Goal: Task Accomplishment & Management: Complete application form

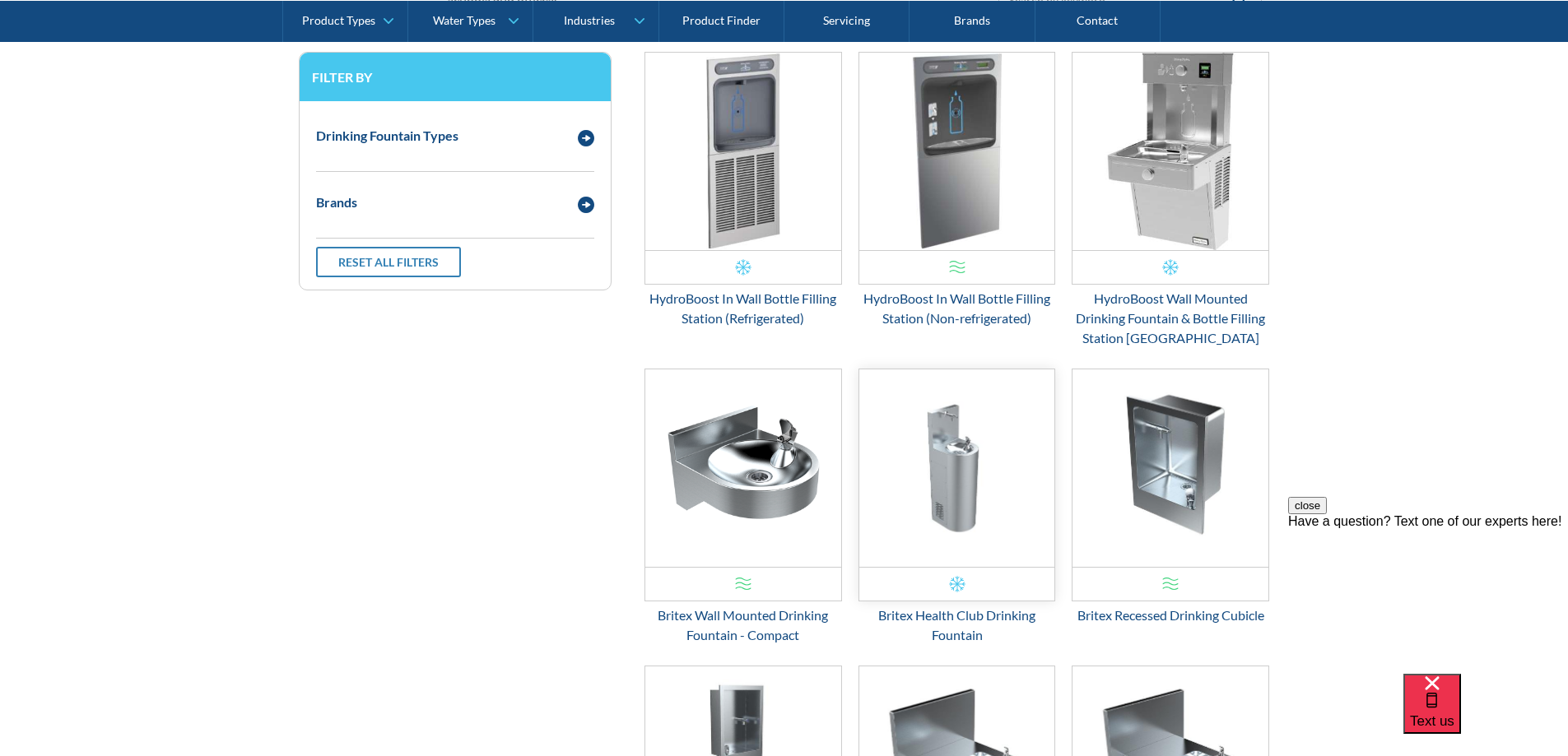
click at [965, 484] on img "Email Form 3" at bounding box center [957, 468] width 196 height 197
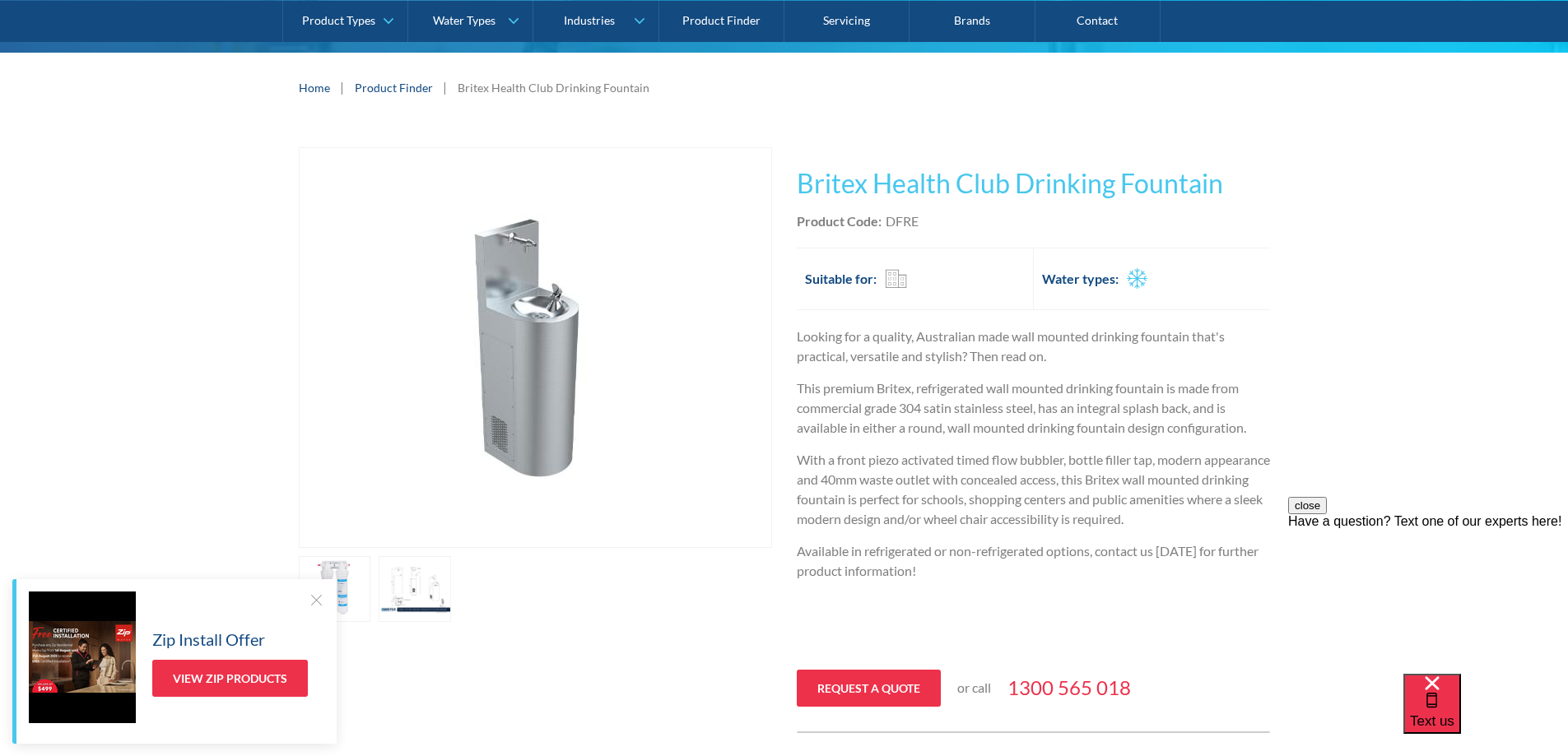
scroll to position [247, 0]
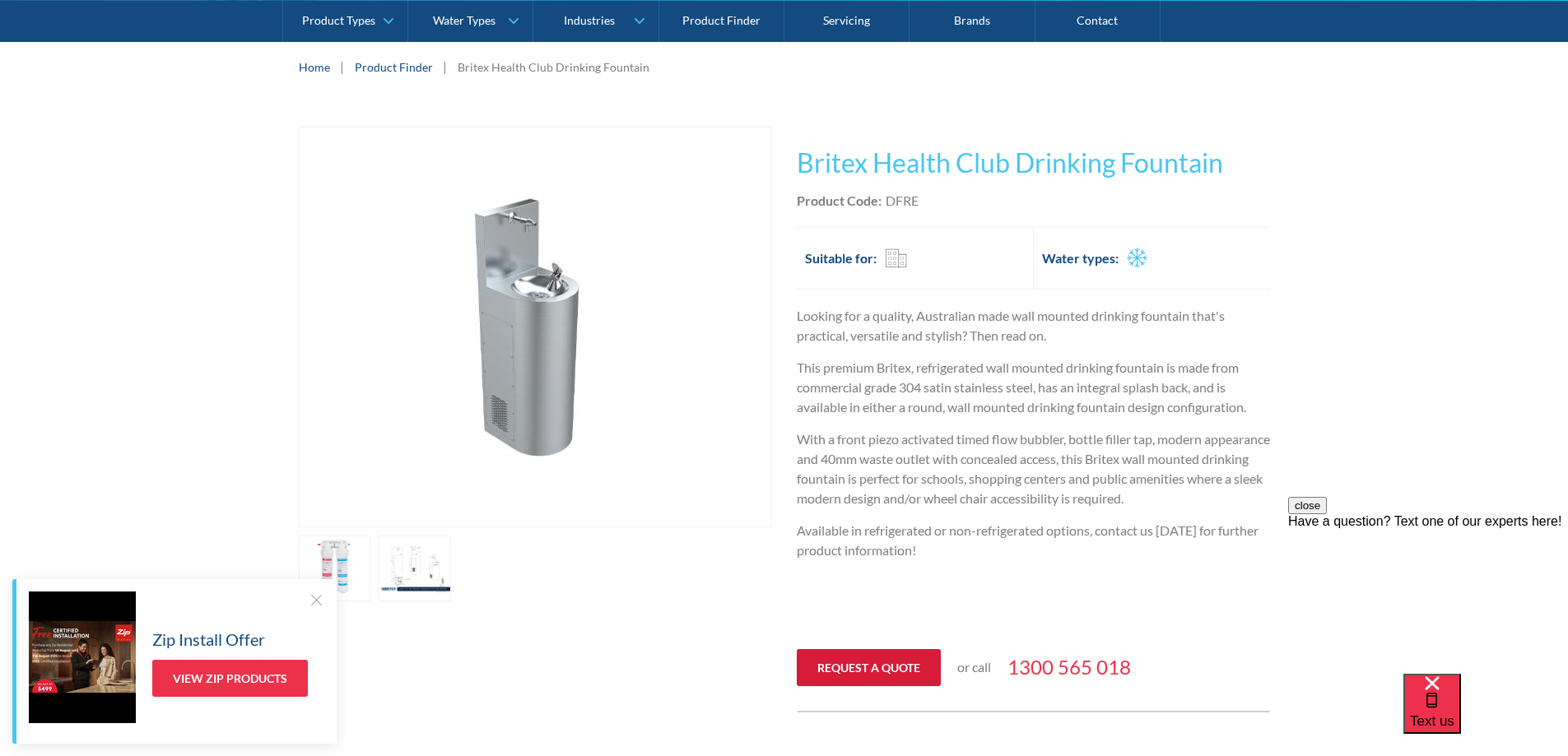
click at [856, 673] on link "Request a quote" at bounding box center [869, 667] width 144 height 37
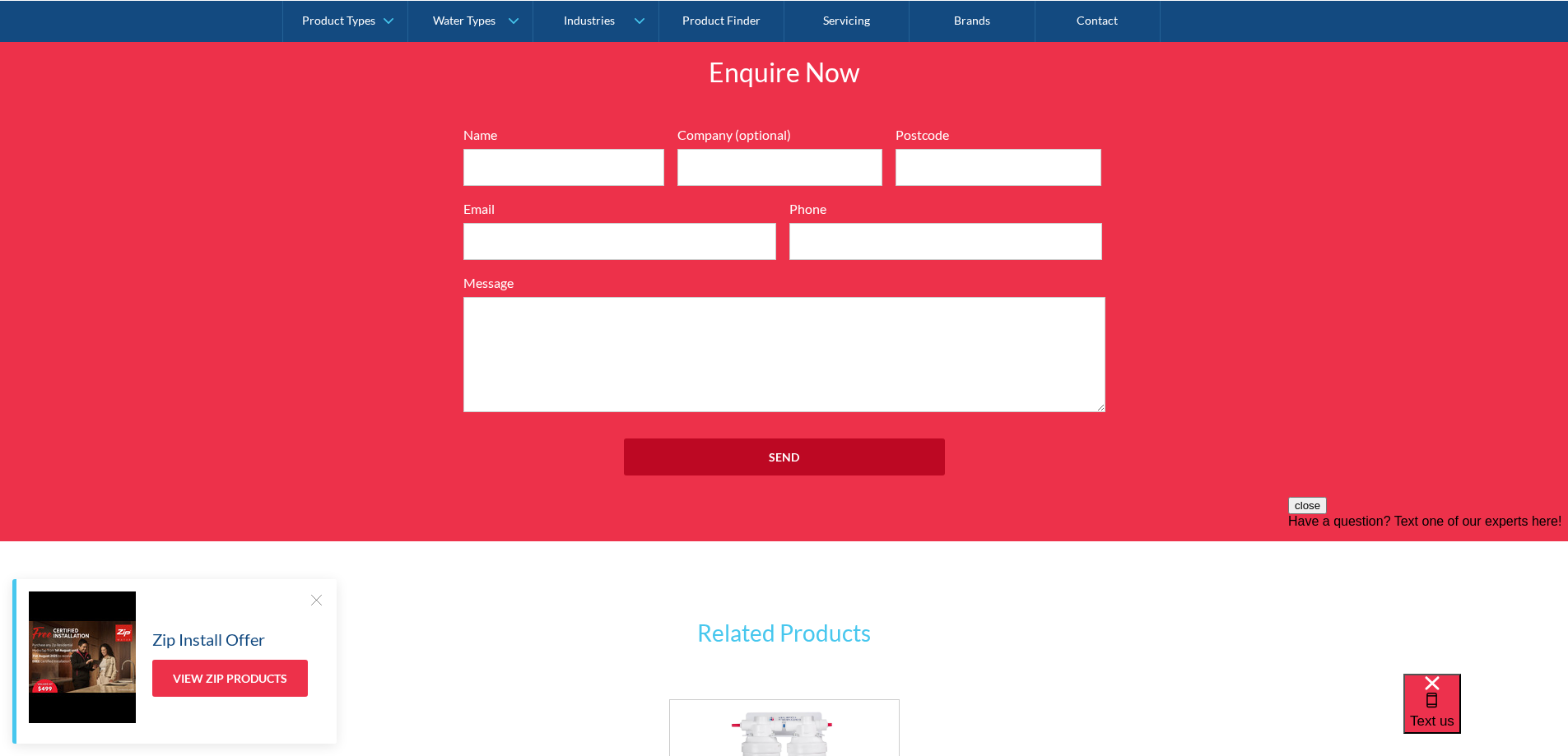
scroll to position [1930, 0]
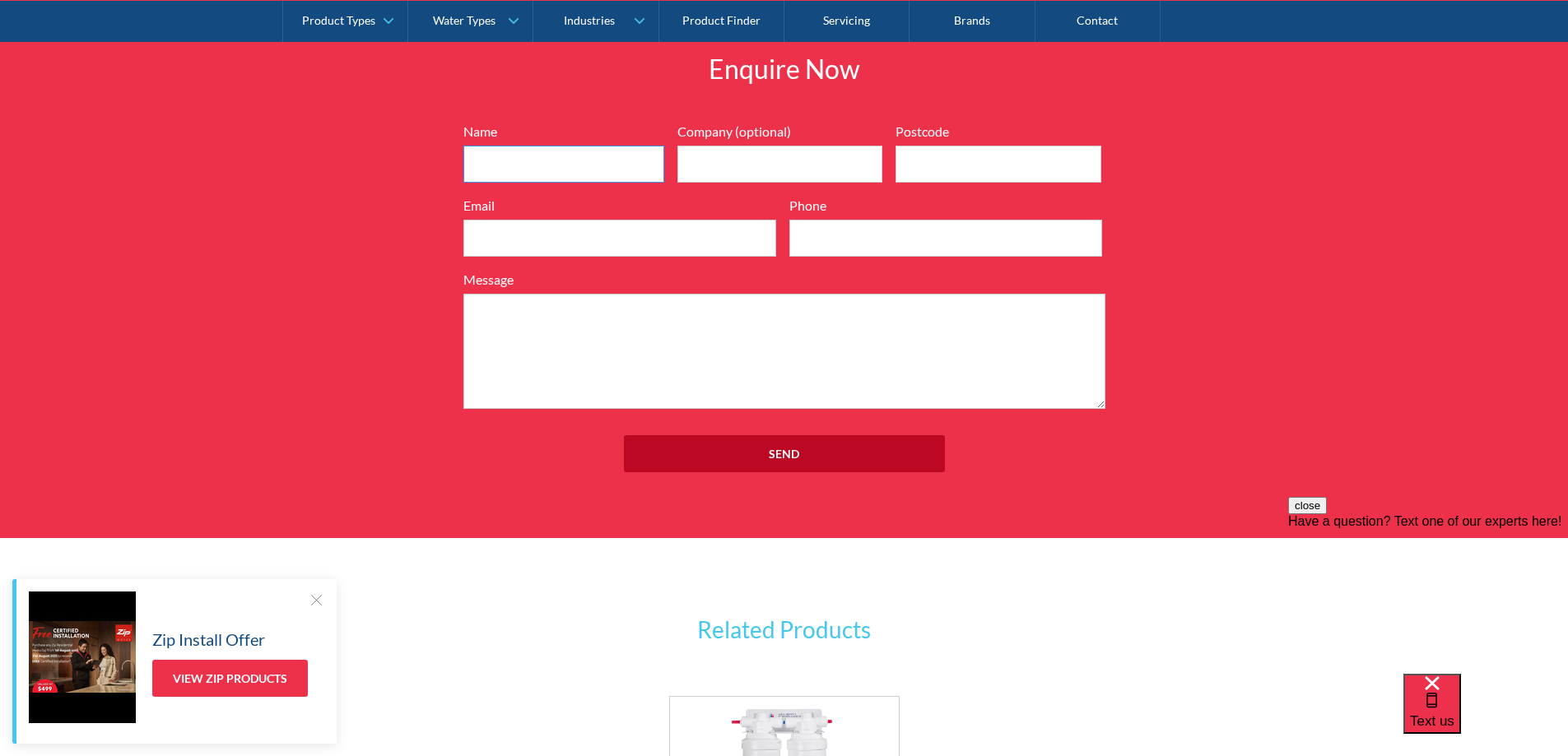
click at [493, 156] on input "Name" at bounding box center [564, 164] width 201 height 37
type input "Tony Neeson"
click at [742, 166] on input "Company (optional)" at bounding box center [780, 164] width 206 height 37
type input "Monivae College"
type input "3300"
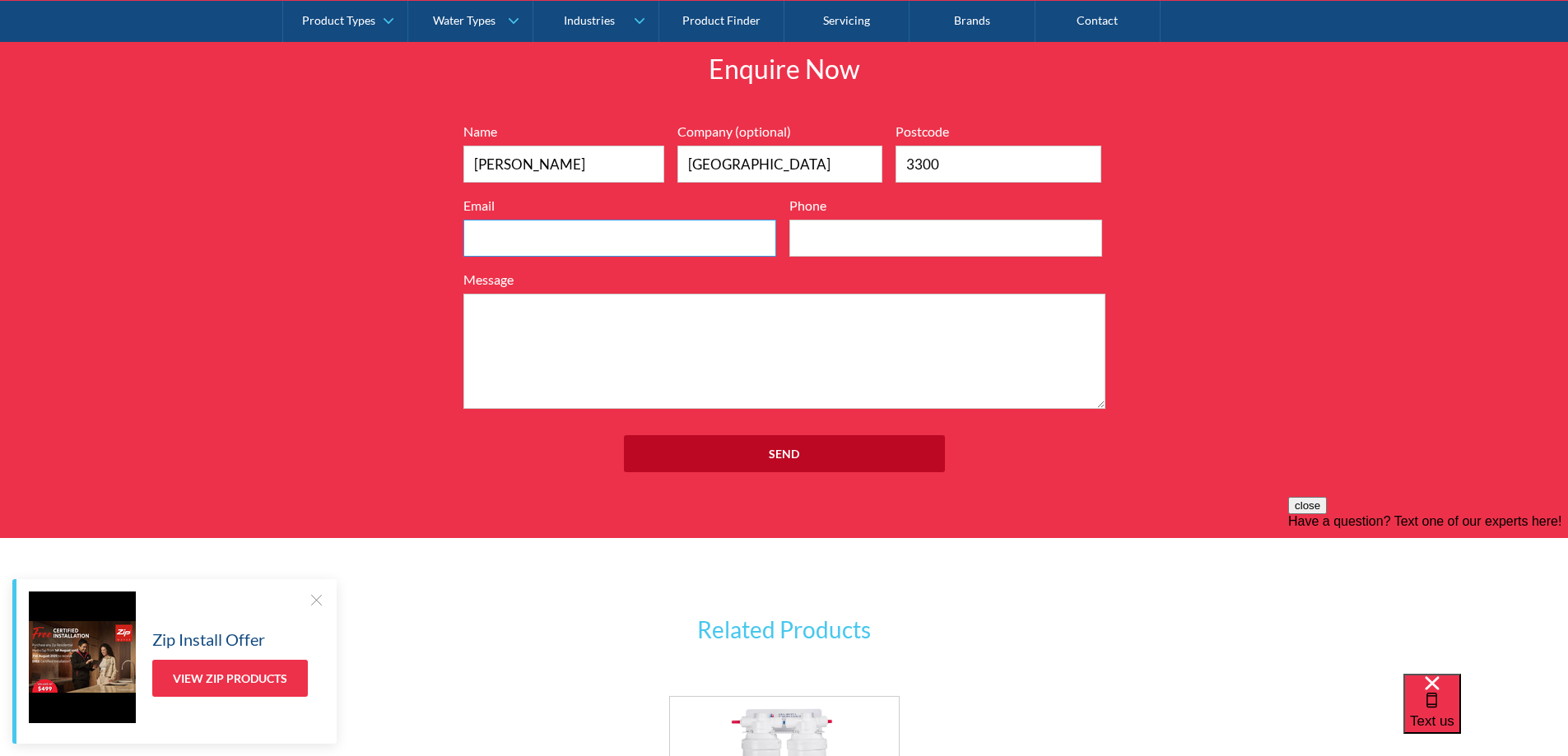
type input "tneeson@monivae.vic.edu.au"
type input "0355511200"
click at [519, 334] on textarea "Message" at bounding box center [784, 351] width 641 height 116
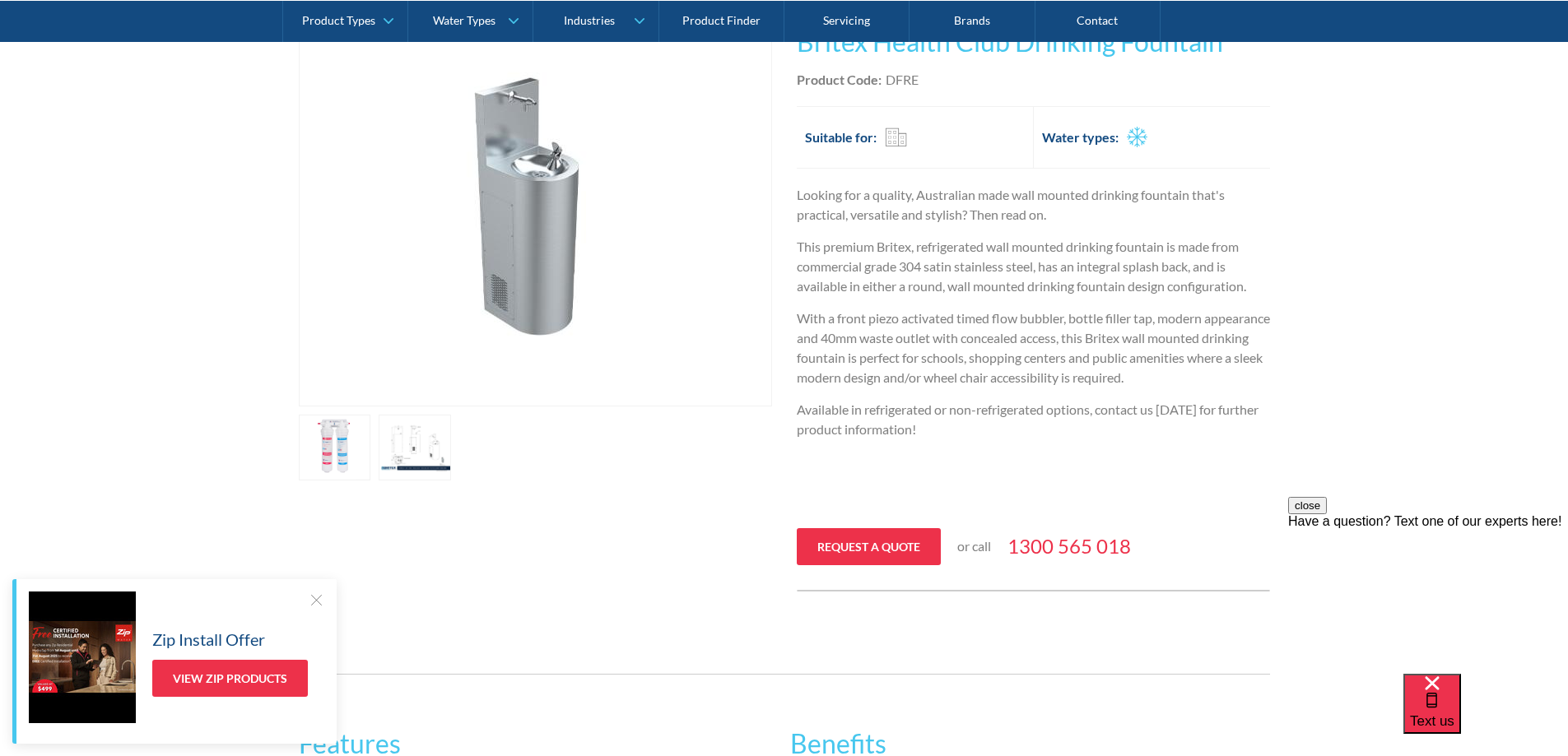
scroll to position [119, 0]
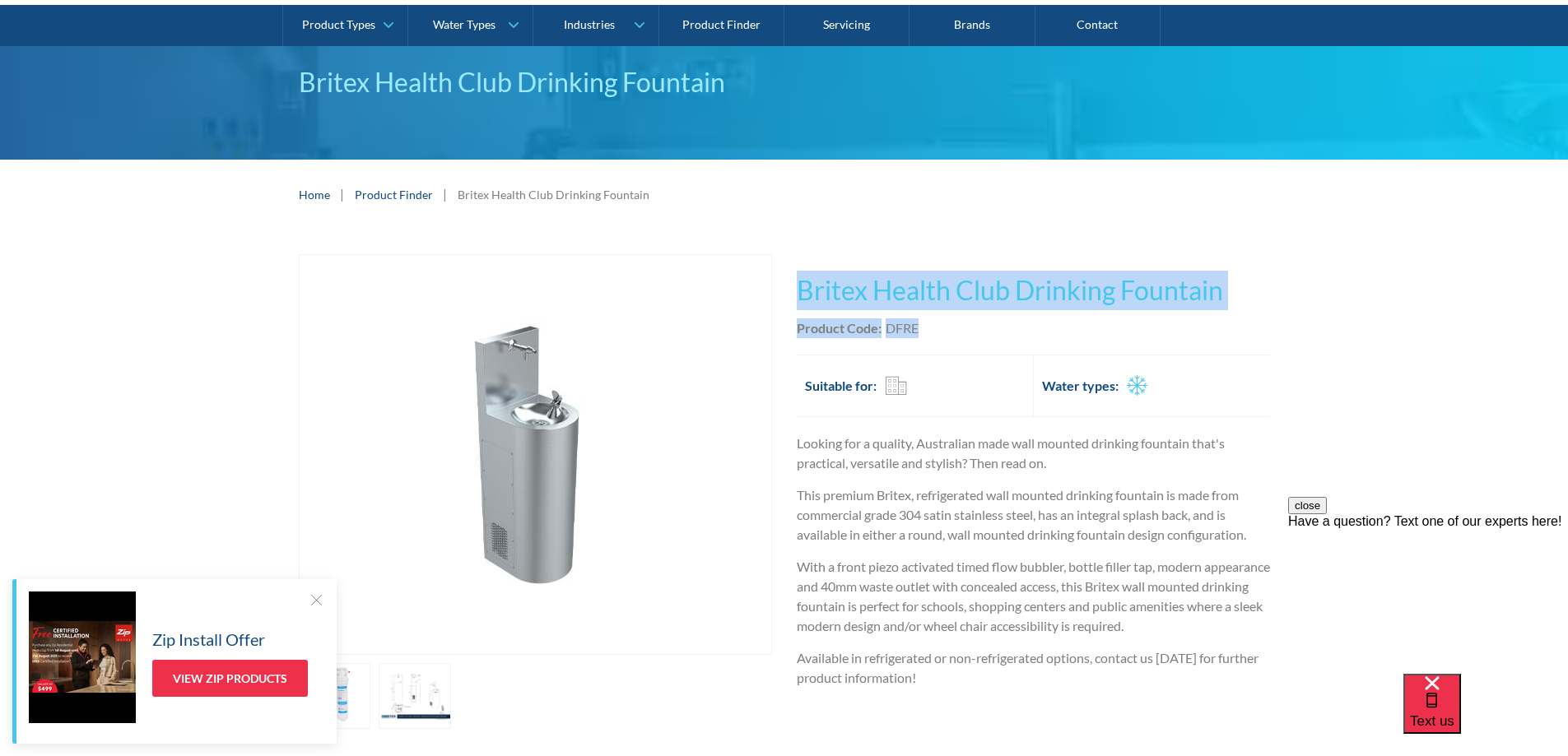
drag, startPoint x: 798, startPoint y: 290, endPoint x: 1011, endPoint y: 312, distance: 214.1
click at [1164, 325] on div "This tap design is included in our standard range tap options when you purchase…" at bounding box center [1033, 547] width 473 height 585
copy div "Britex Health Club Drinking Fountain Outdoor Indoor Wall Mounted Sensor Hands F…"
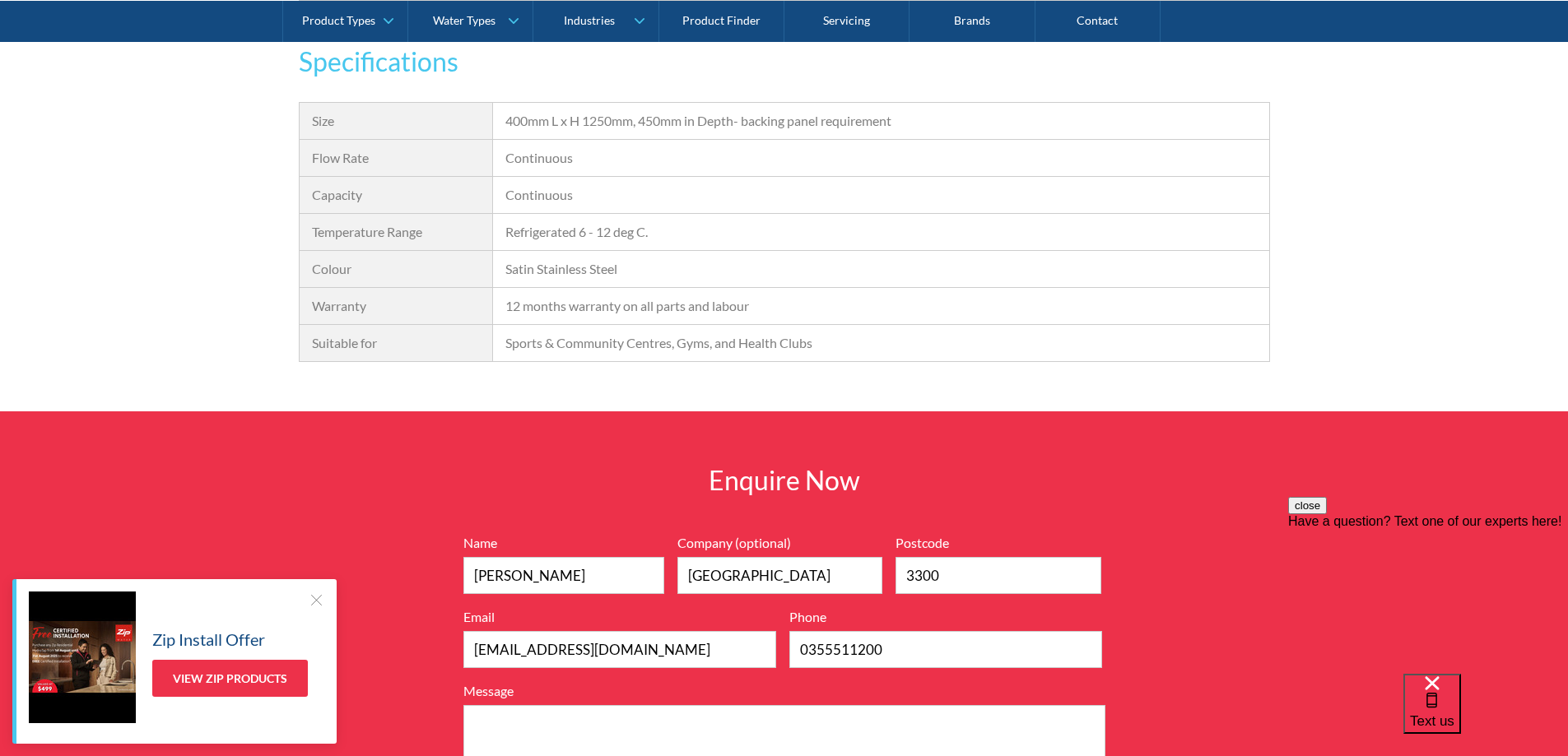
scroll to position [1930, 0]
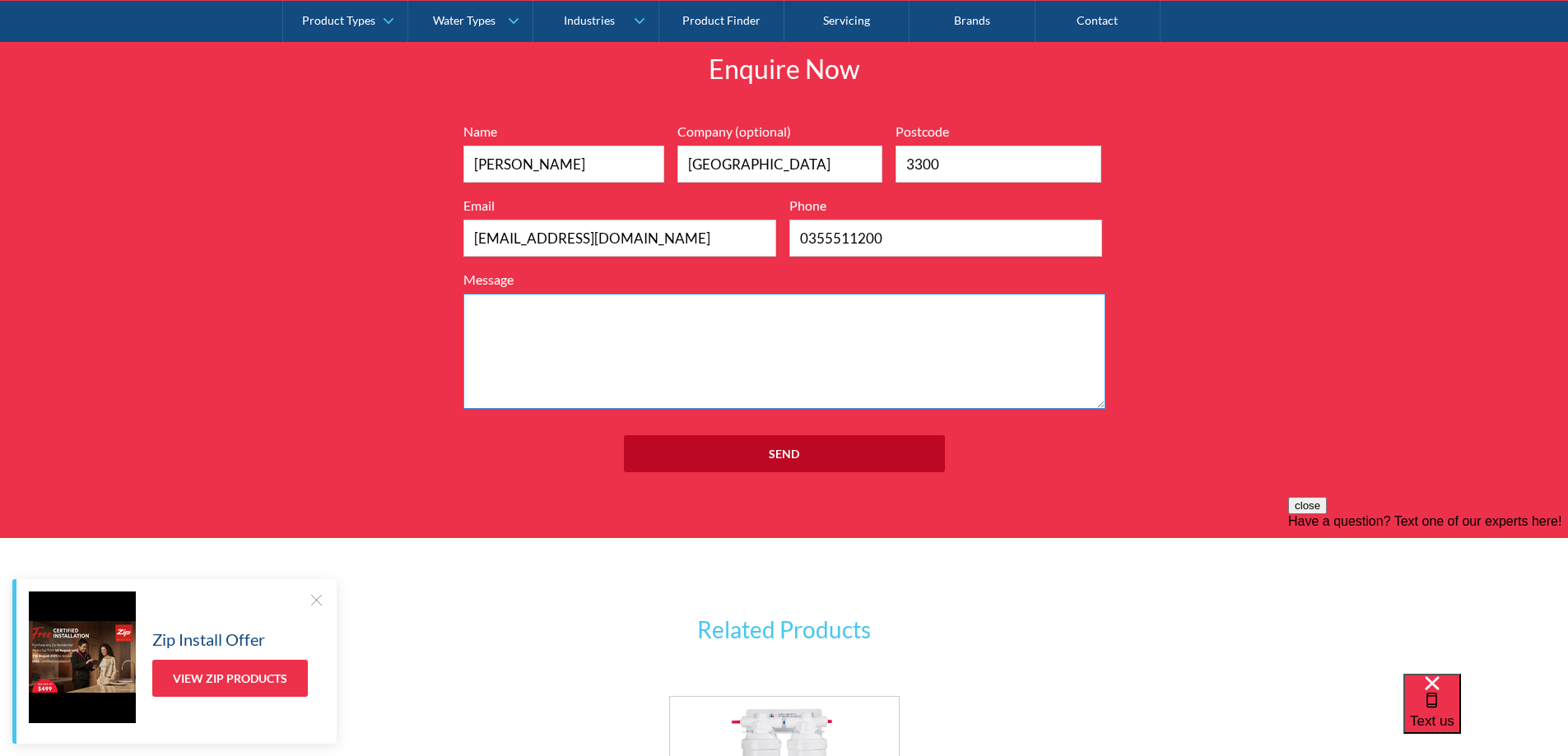
click at [500, 314] on textarea "Message" at bounding box center [784, 351] width 641 height 116
paste textarea "Britex Health Club Drinking Fountain Product Code:DFRE"
click at [671, 340] on textarea "Britex Health Club Drinking Fountain Product Code:DFRE" at bounding box center [784, 351] width 641 height 116
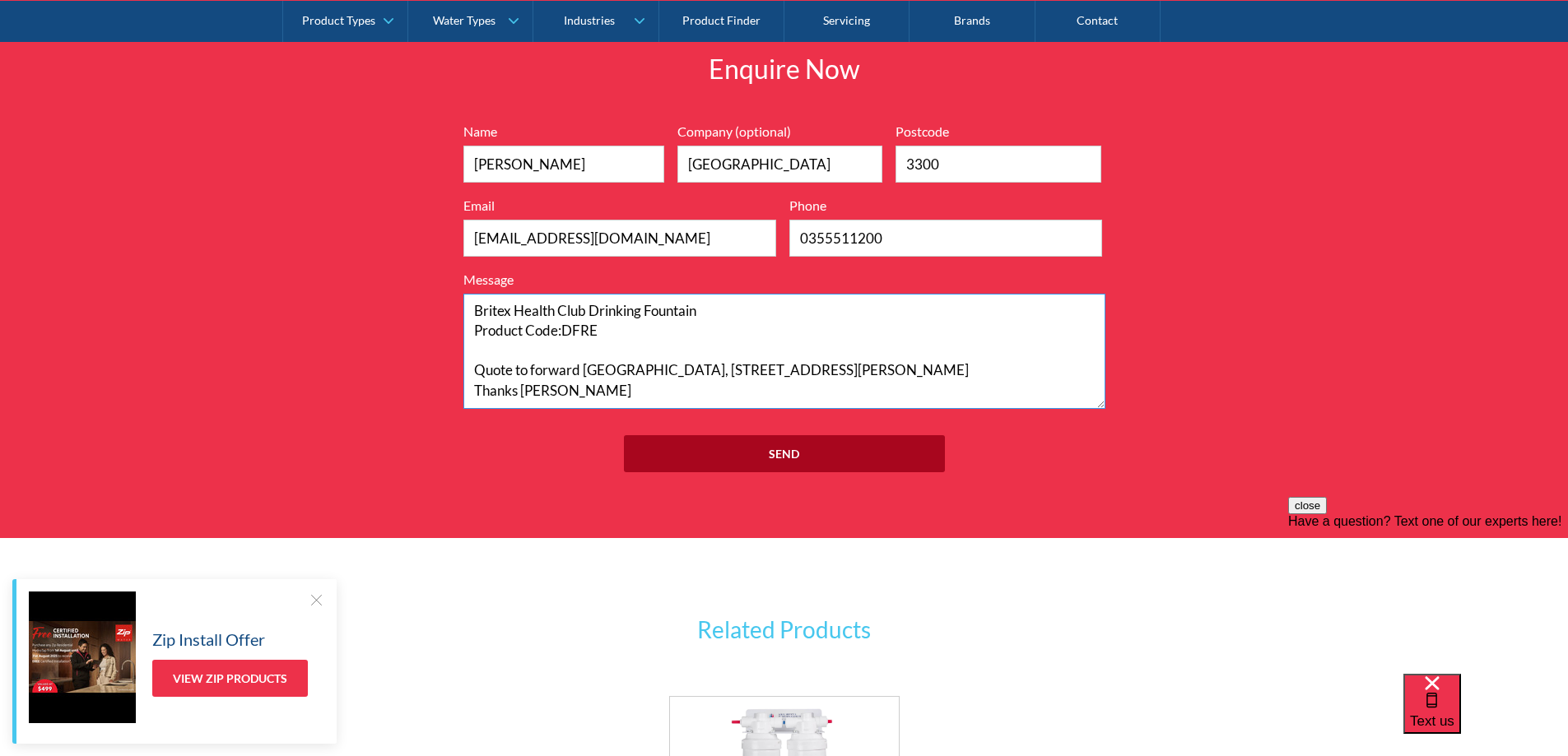
type textarea "Britex Health Club Drinking Fountain Product Code:DFRE Quote to forward MONIVAE…"
click at [778, 445] on input "Send" at bounding box center [784, 453] width 321 height 37
